Goal: Information Seeking & Learning: Learn about a topic

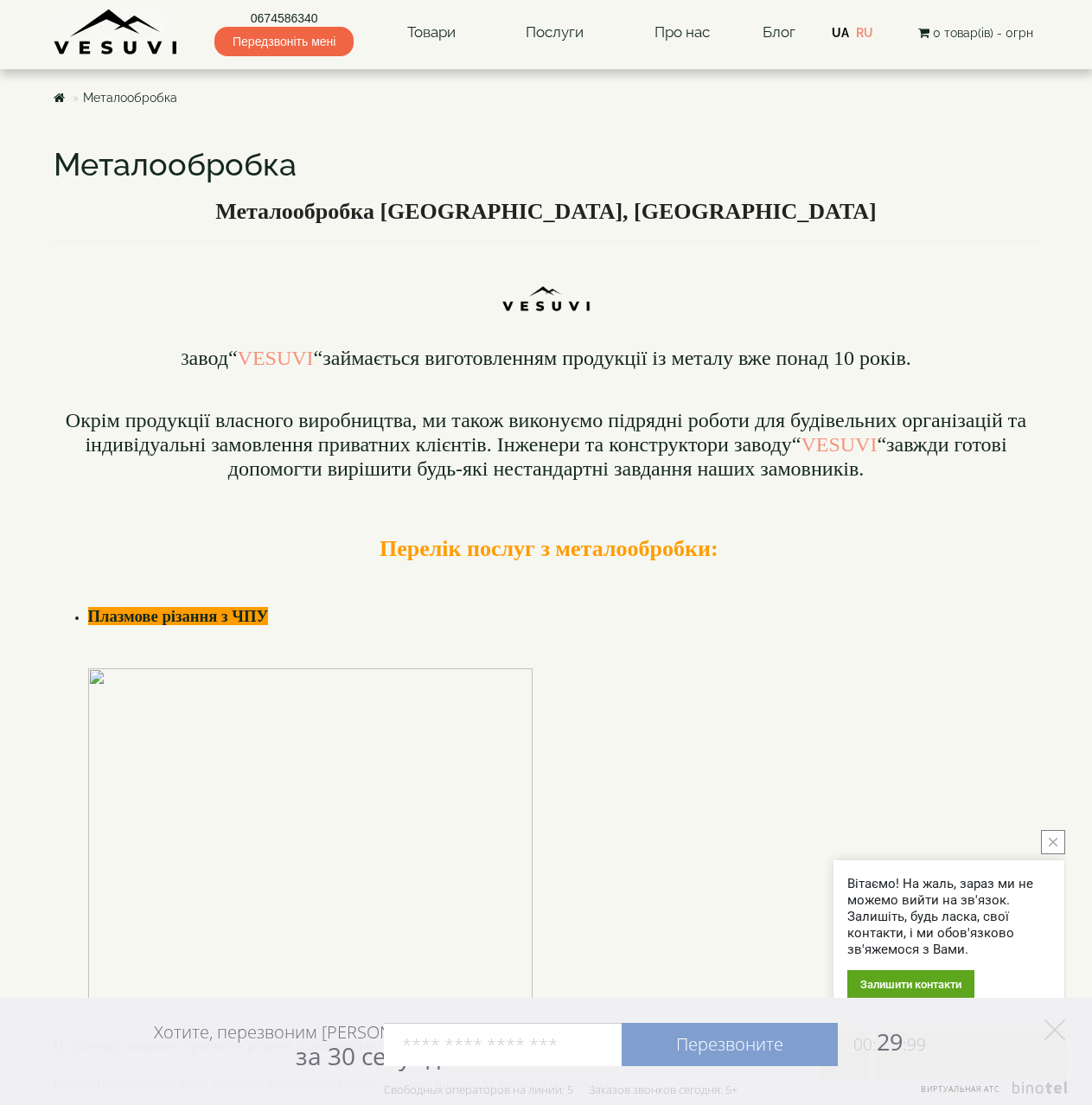
click at [1053, 842] on icon "close button" at bounding box center [1054, 842] width 9 height 9
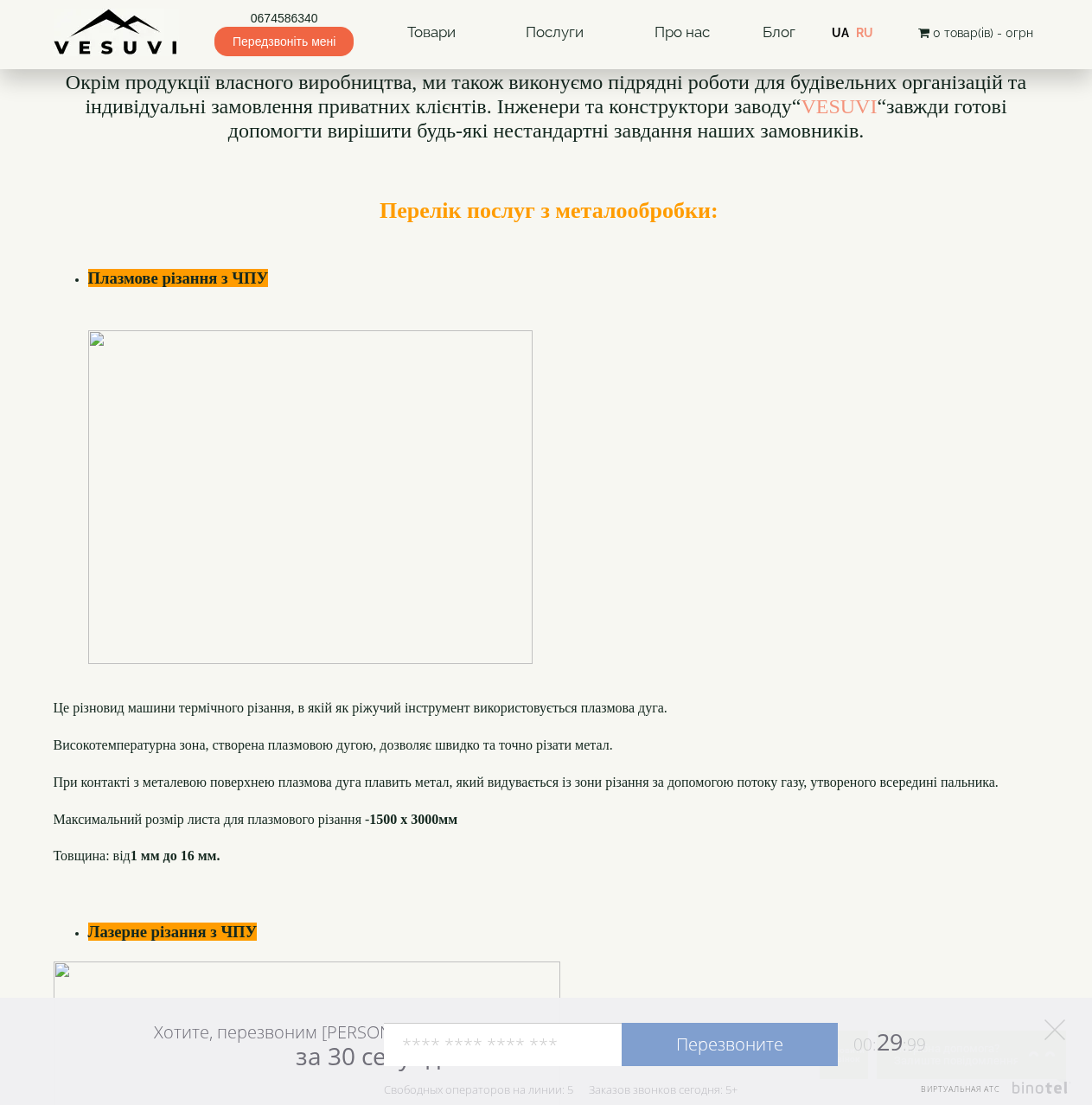
scroll to position [346, 0]
